Goal: Navigation & Orientation: Find specific page/section

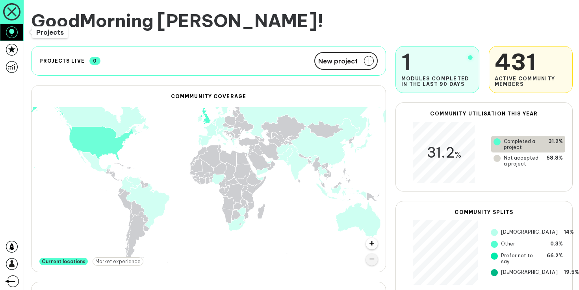
click at [20, 40] on link at bounding box center [12, 32] width 24 height 17
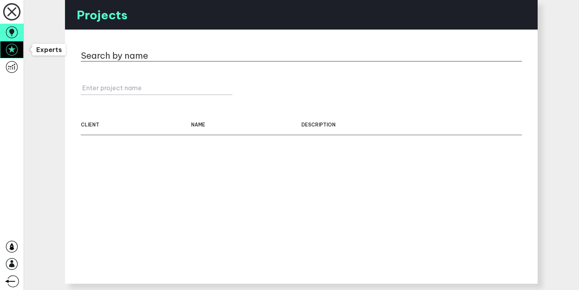
click at [11, 54] on icon at bounding box center [12, 50] width 12 height 12
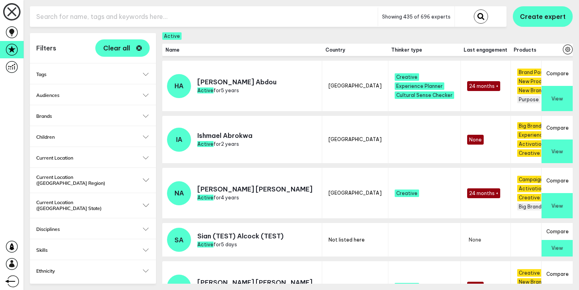
click at [78, 83] on div "Tags Select... Select..." at bounding box center [93, 73] width 126 height 20
click at [61, 72] on h2 "Tags" at bounding box center [92, 74] width 113 height 6
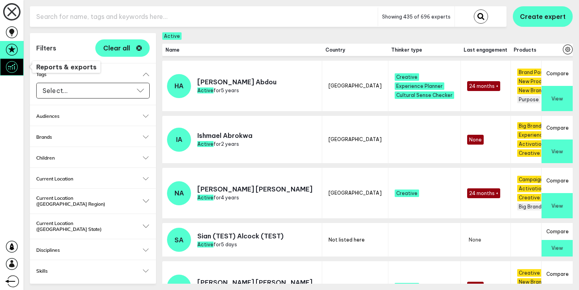
click at [6, 64] on icon at bounding box center [12, 67] width 12 height 12
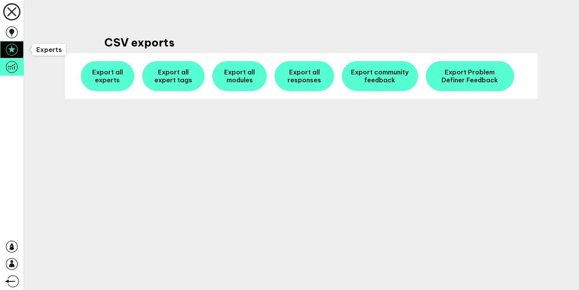
click at [7, 51] on icon at bounding box center [12, 50] width 12 height 12
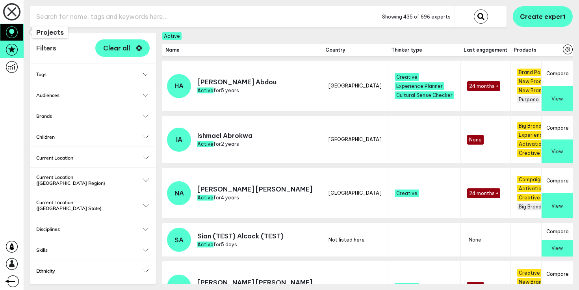
click at [11, 36] on icon at bounding box center [12, 32] width 12 height 12
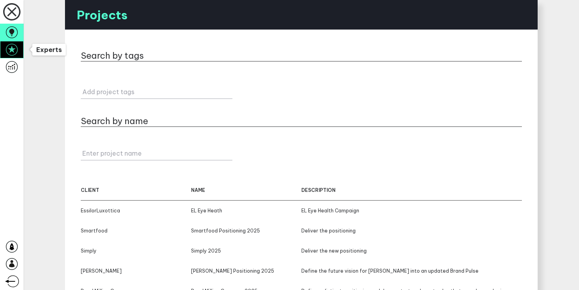
click at [7, 57] on link at bounding box center [12, 49] width 24 height 17
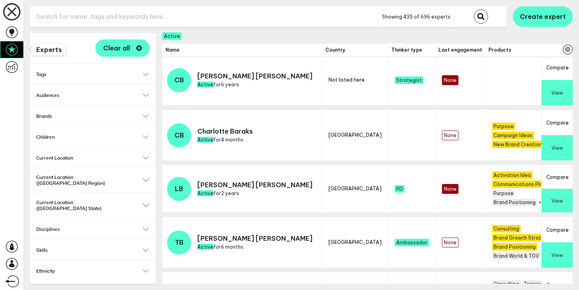
scroll to position [893, 0]
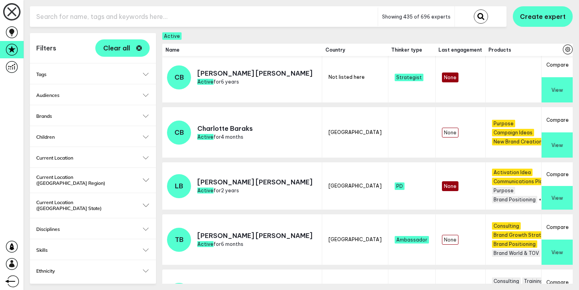
click at [56, 67] on div "Tags Select... Select..." at bounding box center [93, 73] width 126 height 20
